Goal: Task Accomplishment & Management: Use online tool/utility

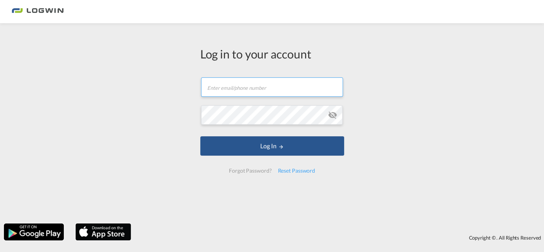
click at [237, 86] on input "text" at bounding box center [272, 86] width 142 height 19
type input "[PERSON_NAME][EMAIL_ADDRESS][PERSON_NAME][DOMAIN_NAME]"
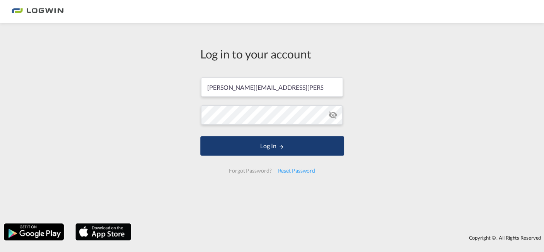
click at [272, 147] on button "Log In" at bounding box center [272, 145] width 144 height 19
